Goal: Information Seeking & Learning: Find specific fact

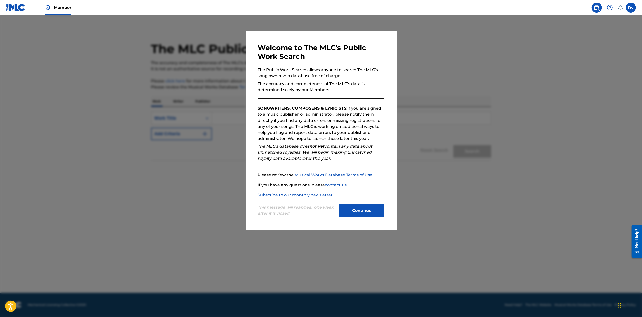
click at [367, 207] on button "Continue" at bounding box center [361, 210] width 45 height 13
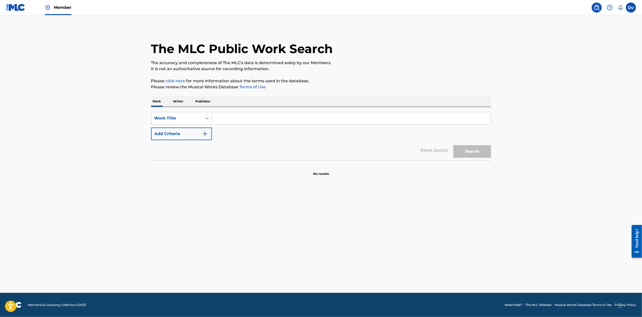
click at [276, 115] on input "Search Form" at bounding box center [351, 118] width 279 height 12
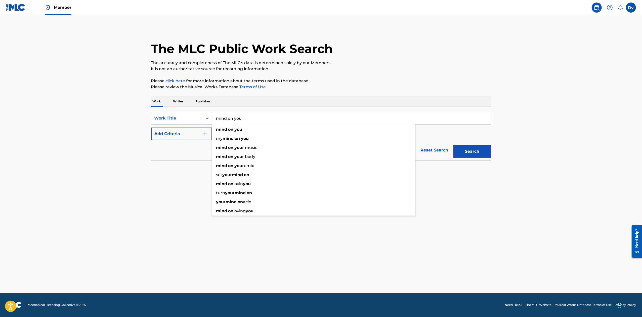
type input "mind on you"
click at [155, 147] on div "Reset Search Search" at bounding box center [321, 150] width 340 height 20
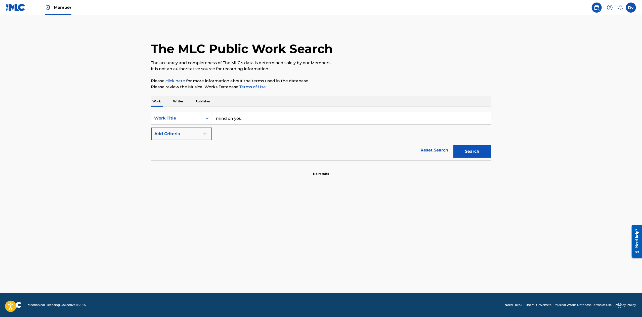
click at [195, 129] on button "Add Criteria" at bounding box center [181, 134] width 61 height 13
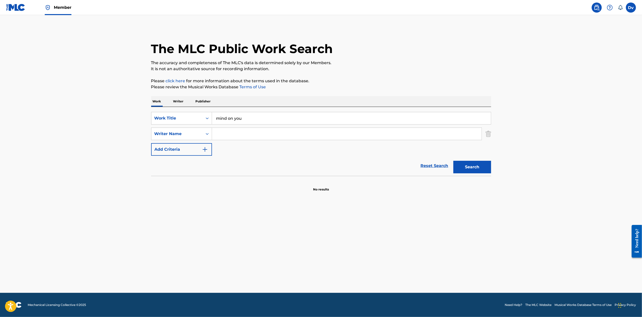
click at [232, 133] on input "Search Form" at bounding box center [347, 134] width 270 height 12
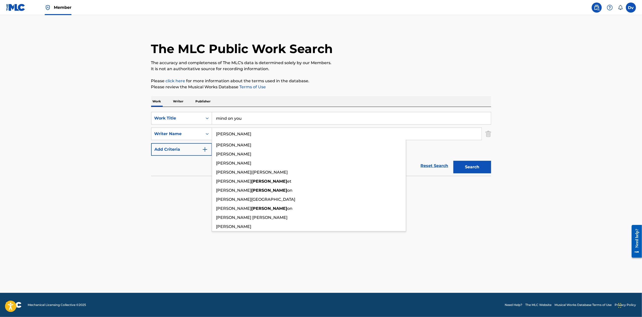
type input "[PERSON_NAME]"
click at [453, 161] on button "Search" at bounding box center [472, 167] width 38 height 13
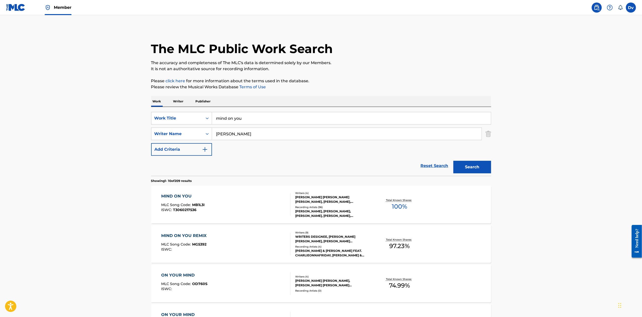
click at [173, 195] on div "MIND ON YOU" at bounding box center [183, 196] width 44 height 6
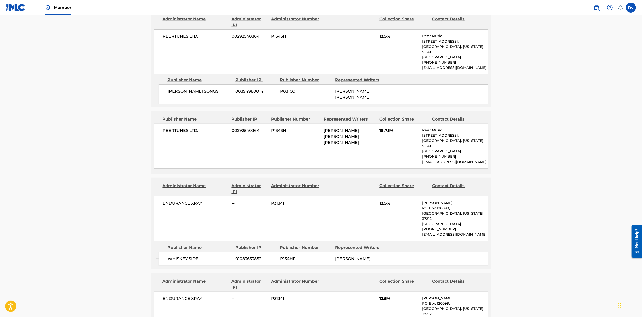
scroll to position [201, 0]
